Goal: Task Accomplishment & Management: Use online tool/utility

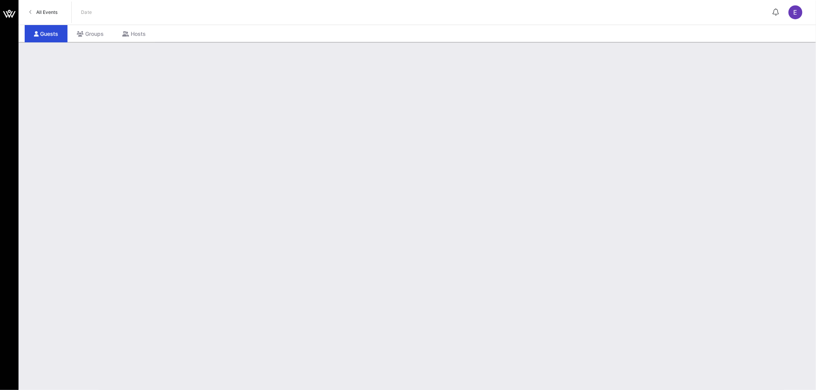
click at [51, 14] on span "All Events" at bounding box center [46, 12] width 21 height 6
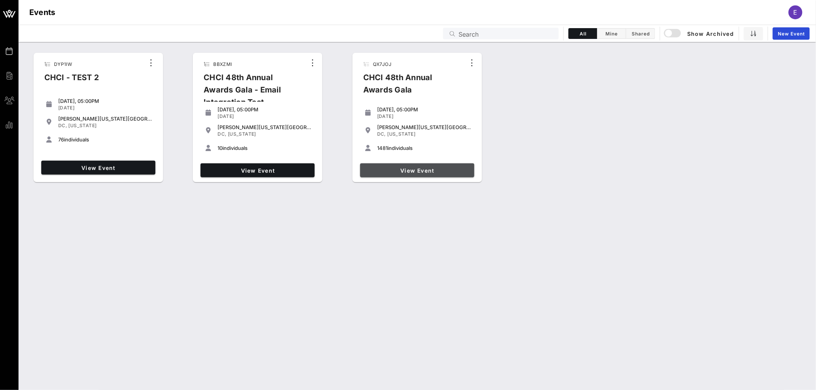
click at [426, 173] on span "View Event" at bounding box center [417, 170] width 108 height 7
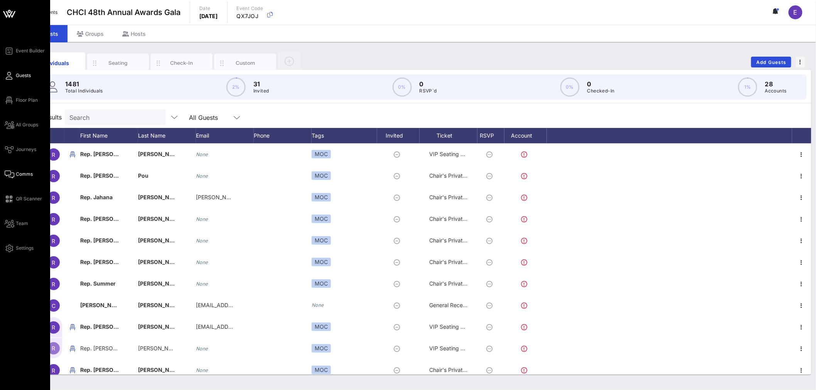
click at [22, 176] on span "Comms" at bounding box center [24, 174] width 17 height 7
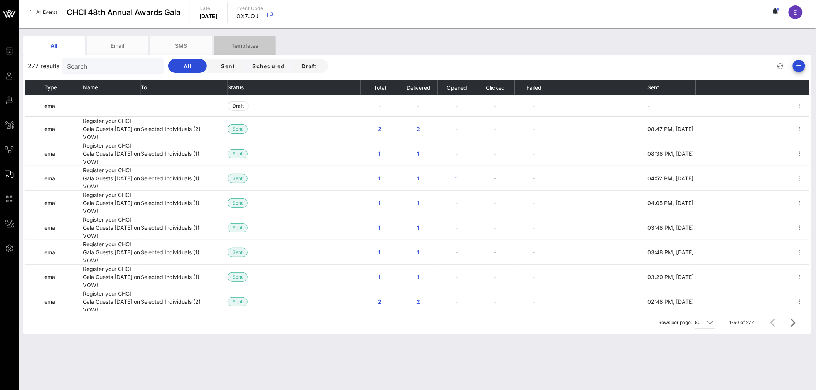
click at [244, 44] on div "Templates" at bounding box center [245, 45] width 62 height 19
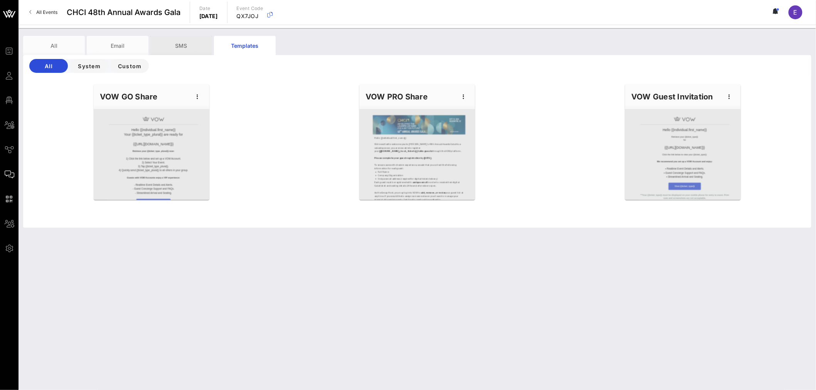
click at [181, 44] on div "SMS" at bounding box center [181, 45] width 62 height 19
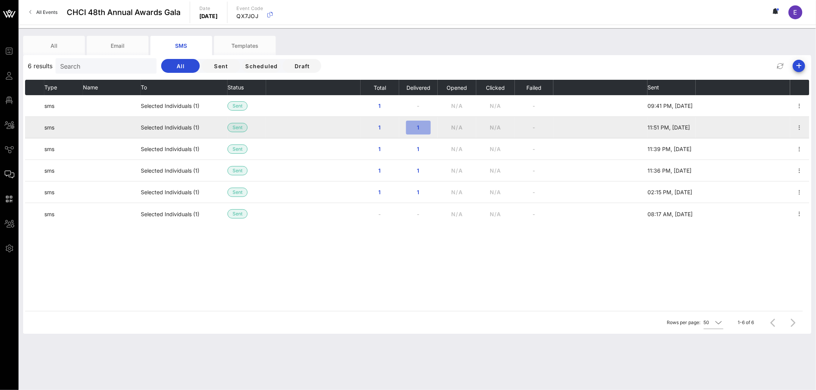
click at [419, 130] on span "1" at bounding box center [418, 127] width 12 height 7
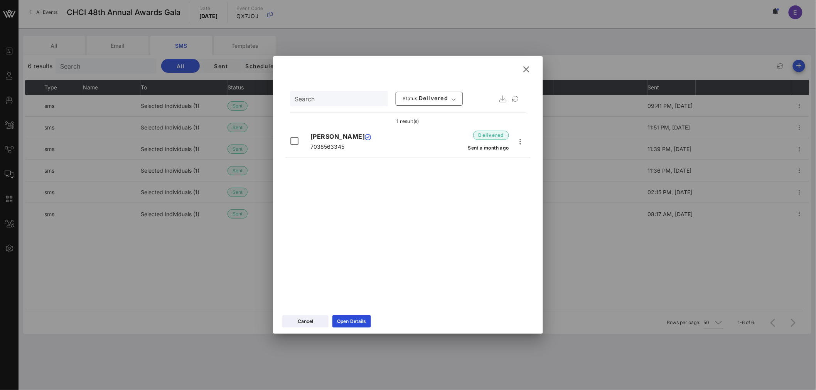
click at [521, 68] on icon at bounding box center [526, 69] width 13 height 12
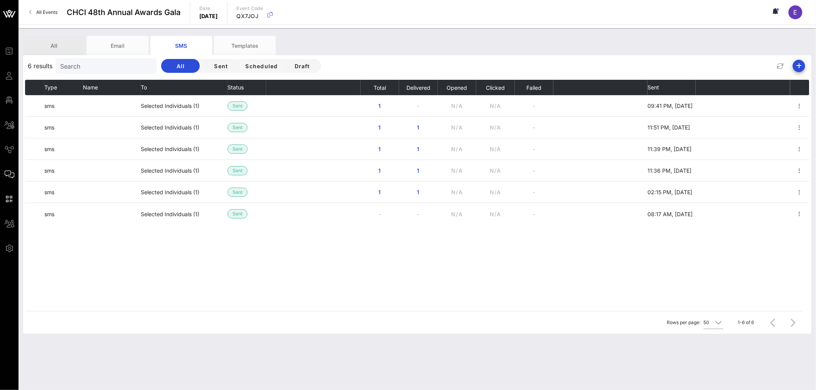
click at [48, 43] on div "All" at bounding box center [54, 45] width 62 height 19
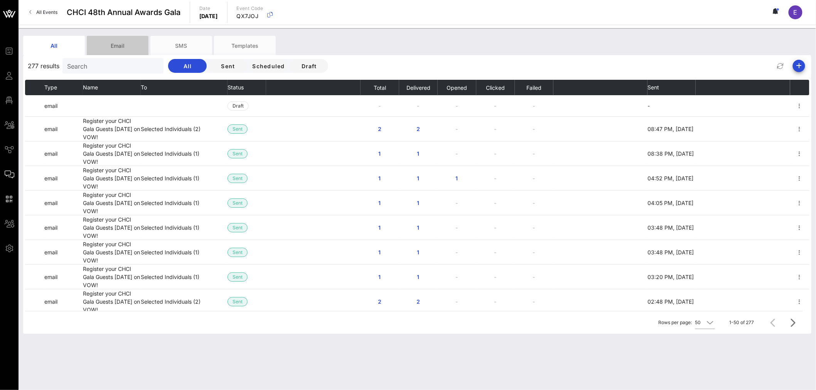
click at [123, 47] on div "Email" at bounding box center [118, 45] width 62 height 19
click at [61, 46] on div "All" at bounding box center [54, 45] width 62 height 19
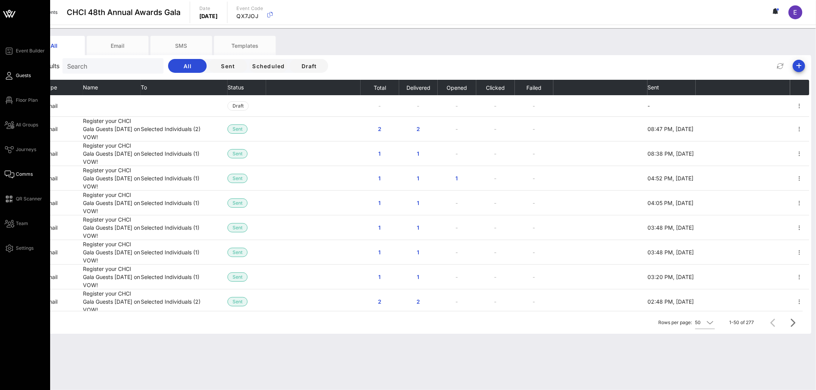
click at [19, 76] on span "Guests" at bounding box center [23, 75] width 15 height 7
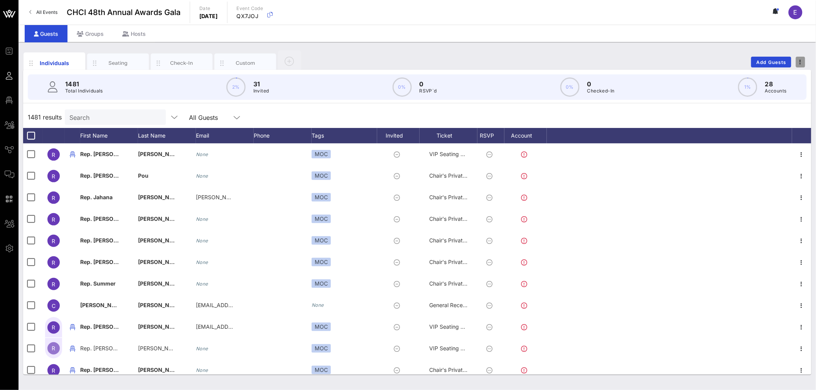
click at [801, 61] on icon "button" at bounding box center [801, 61] width 2 height 5
click at [782, 76] on div "Export To CSV" at bounding box center [786, 75] width 37 height 6
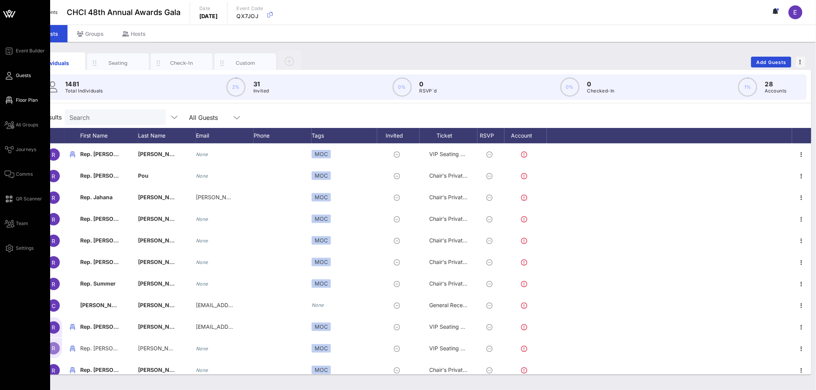
click at [30, 98] on span "Floor Plan" at bounding box center [27, 100] width 22 height 7
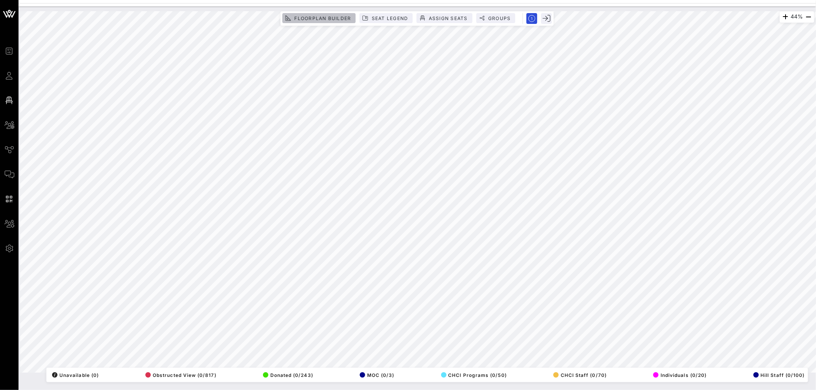
click at [340, 15] on span "Floorplan Builder" at bounding box center [322, 18] width 57 height 6
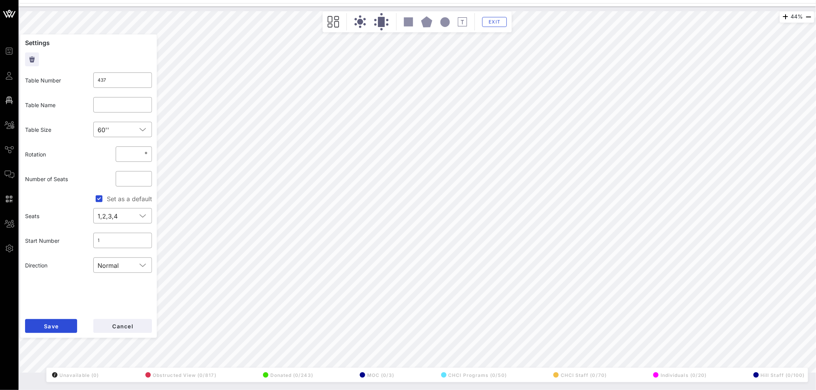
type input "436"
click at [775, 376] on div "Hill Staff (0/100)" at bounding box center [778, 375] width 54 height 11
click at [498, 22] on span "Exit" at bounding box center [494, 22] width 15 height 6
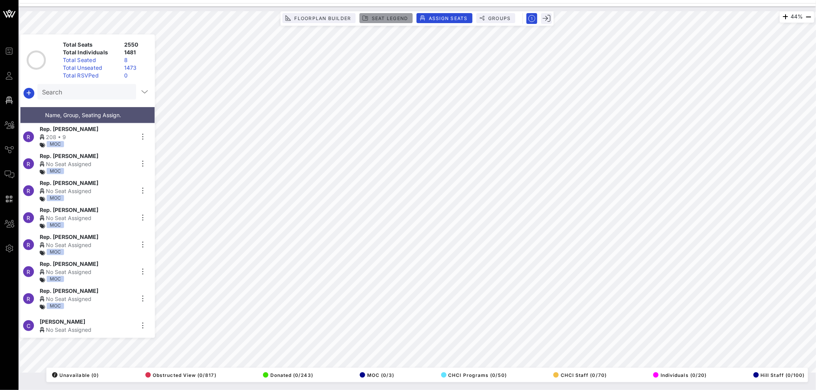
click at [374, 20] on span "Seat Legend" at bounding box center [389, 18] width 37 height 6
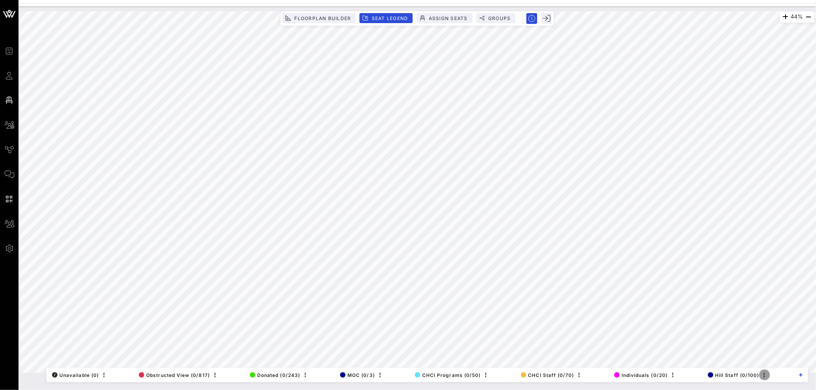
click at [763, 376] on icon "button" at bounding box center [764, 375] width 9 height 9
click at [773, 361] on div "Edit" at bounding box center [774, 362] width 15 height 6
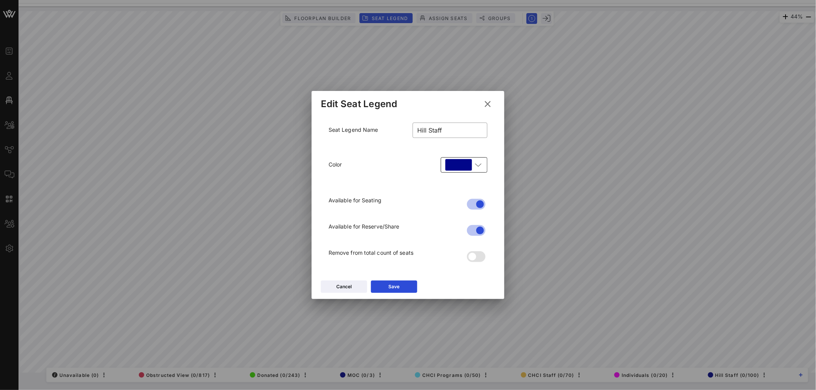
click at [483, 162] on div "​" at bounding box center [464, 164] width 47 height 15
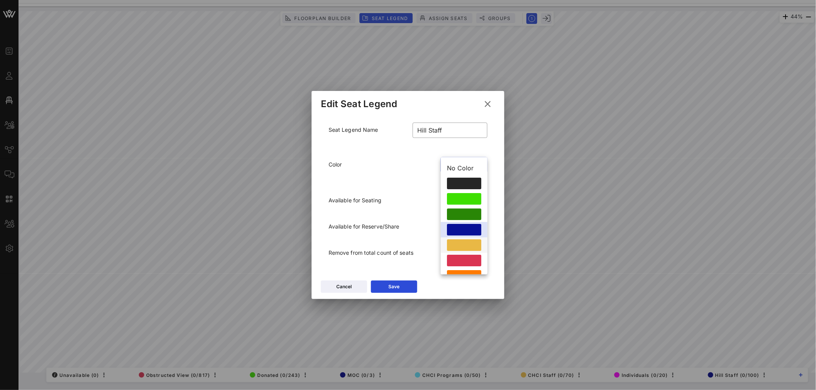
click at [461, 246] on div at bounding box center [464, 245] width 34 height 12
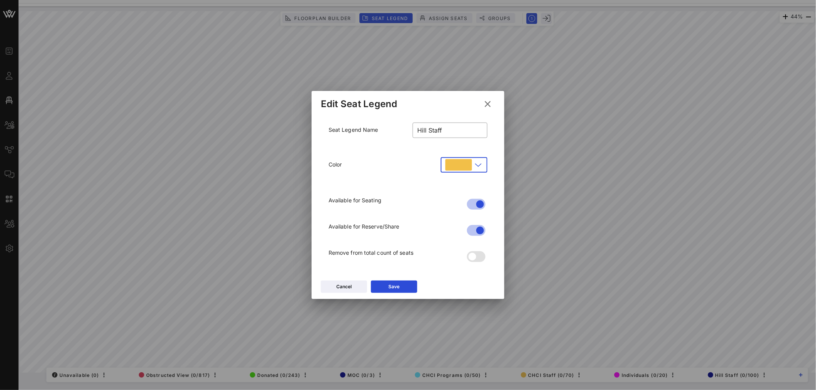
click at [481, 165] on icon at bounding box center [478, 164] width 7 height 9
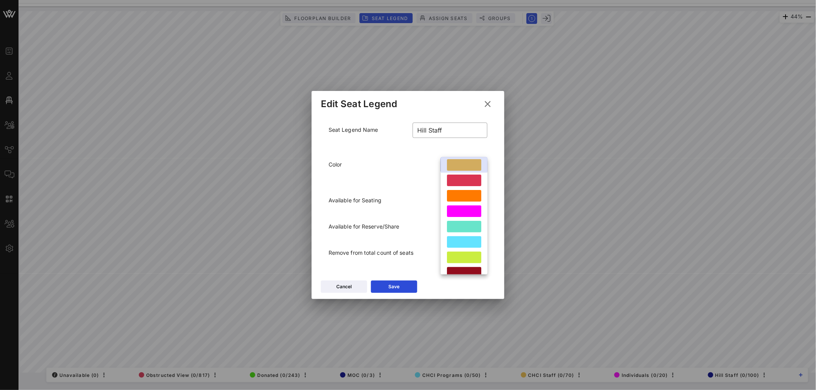
scroll to position [59, 0]
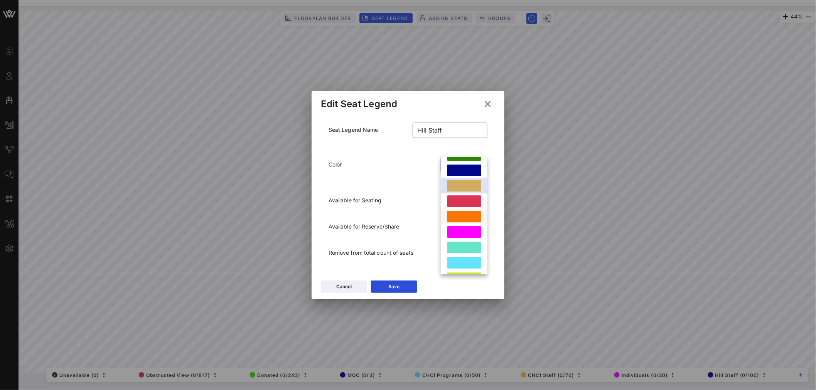
click at [461, 221] on div at bounding box center [464, 217] width 34 height 12
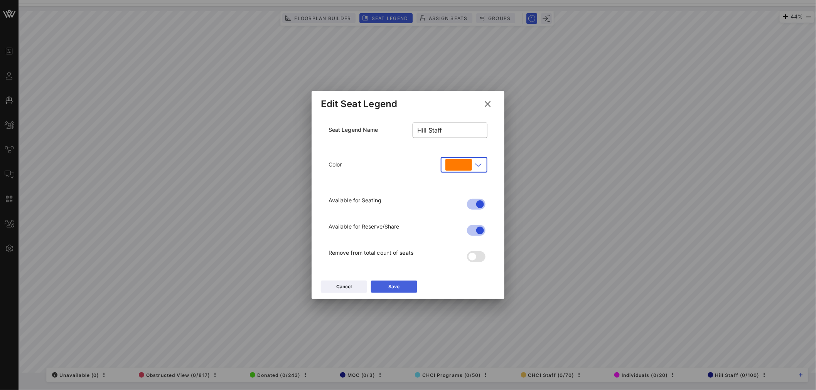
click at [394, 284] on icon at bounding box center [394, 286] width 6 height 5
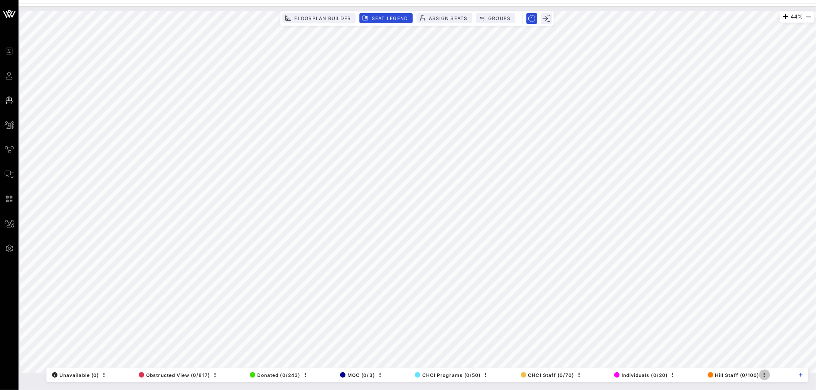
click at [764, 374] on icon "button" at bounding box center [764, 375] width 9 height 9
click at [740, 371] on div "44% Floorplan Builder Seat Legend Assign Seats Groups Exit All Reserved Shared …" at bounding box center [417, 192] width 794 height 362
